Goal: Task Accomplishment & Management: Manage account settings

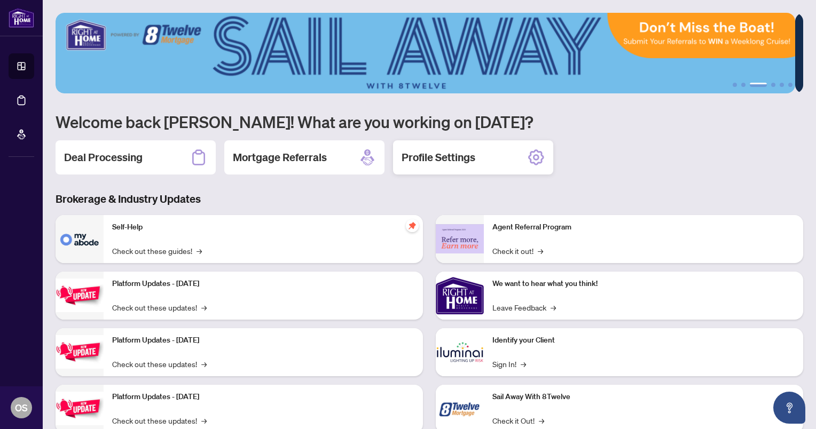
click at [455, 168] on div "Profile Settings" at bounding box center [473, 157] width 160 height 34
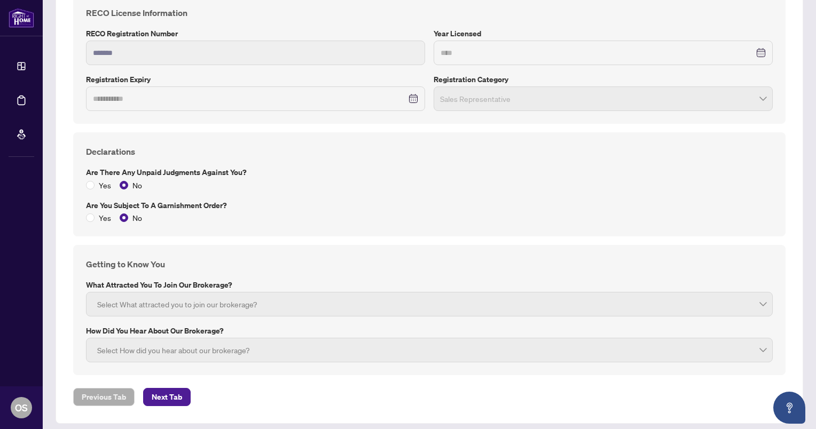
scroll to position [963, 0]
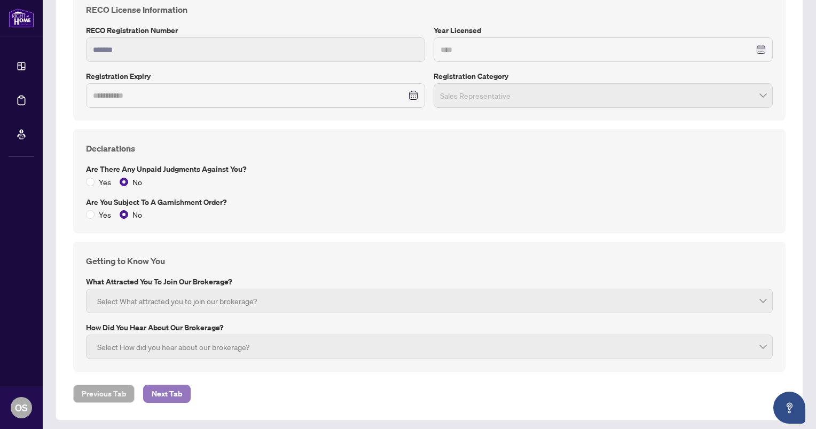
click at [172, 391] on span "Next Tab" at bounding box center [167, 393] width 30 height 17
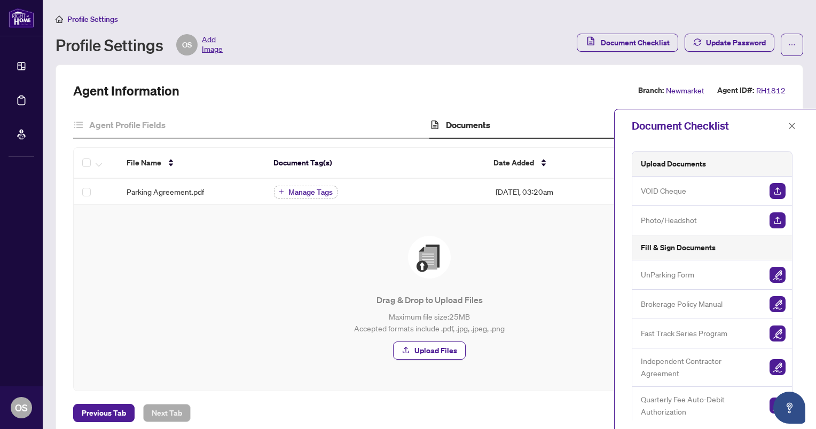
click at [249, 285] on div "Drag & Drop to Upload Files Maximum file size: 25 MB Accepted formats include .…" at bounding box center [429, 298] width 668 height 124
click at [655, 191] on span "VOID Cheque" at bounding box center [662, 191] width 45 height 12
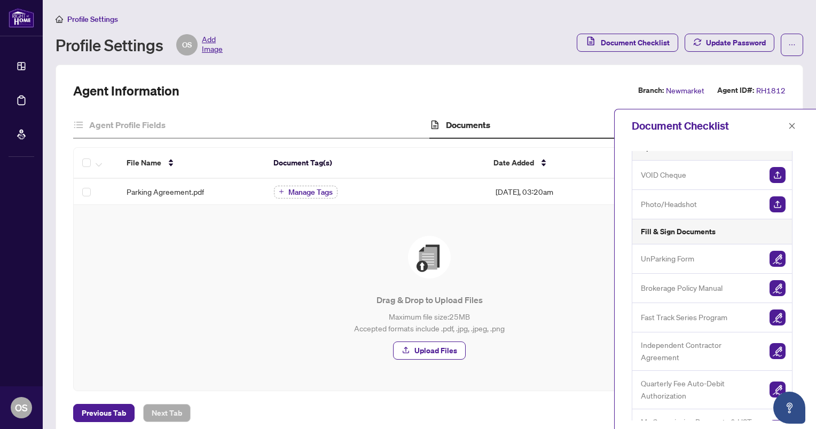
scroll to position [42, 0]
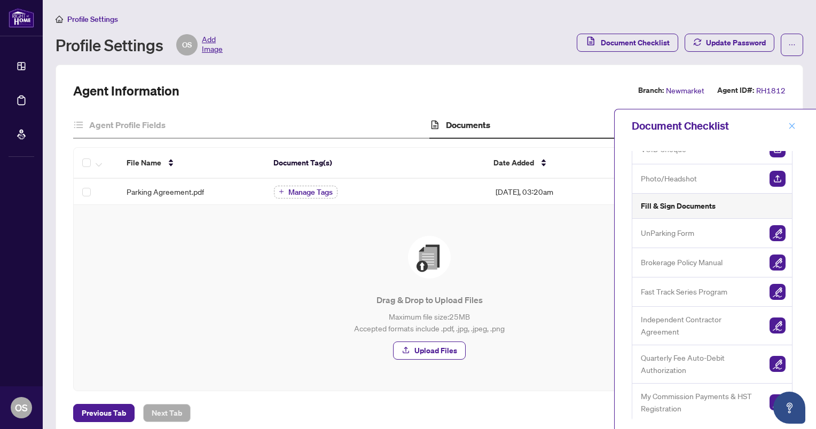
click at [793, 124] on icon "close" at bounding box center [792, 126] width 6 height 6
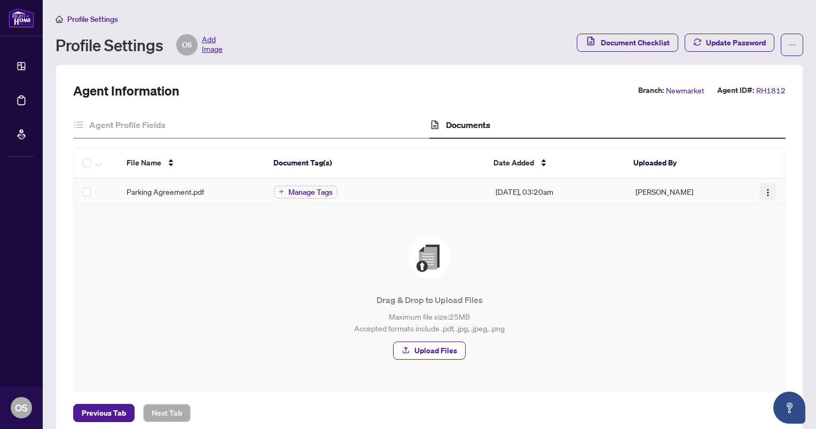
click at [763, 188] on img "button" at bounding box center [767, 192] width 9 height 9
click at [569, 207] on div "Drag & Drop to Upload Files Maximum file size: 25 MB Accepted formats include .…" at bounding box center [429, 298] width 711 height 186
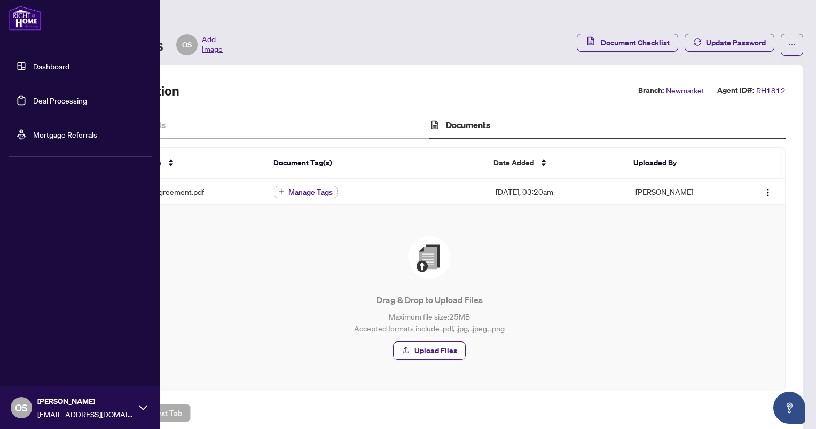
click at [34, 22] on img at bounding box center [25, 18] width 33 height 26
